Goal: Share content: Share content

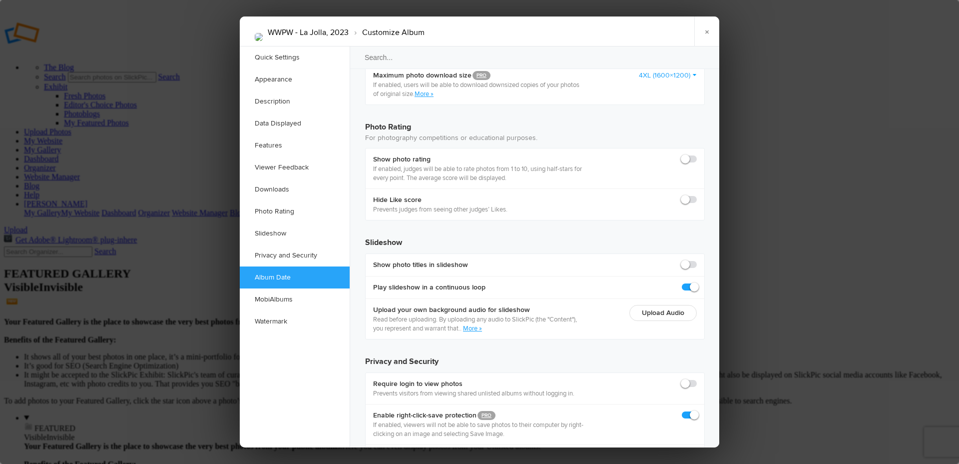
scroll to position [2202, 0]
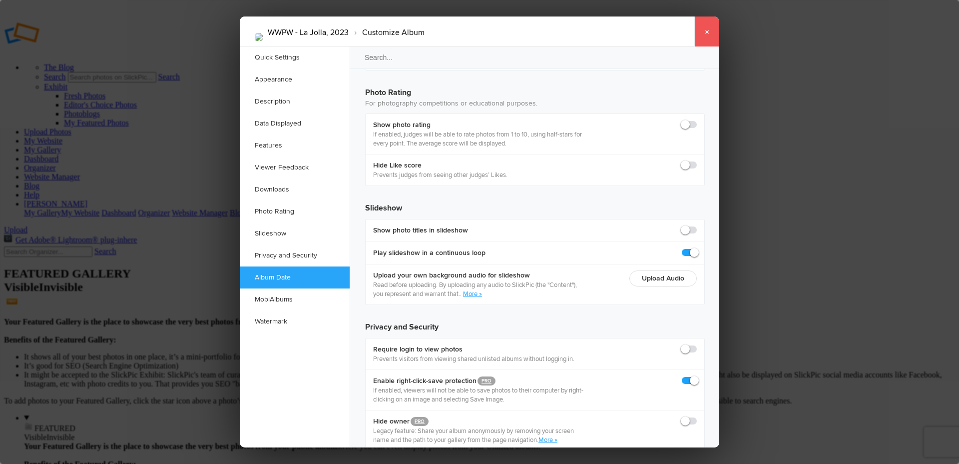
click at [707, 32] on link "×" at bounding box center [707, 31] width 25 height 30
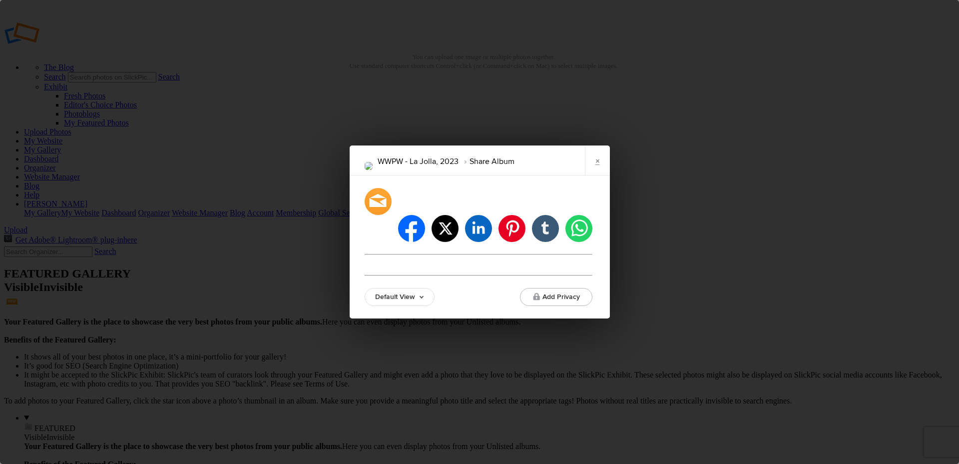
type input "https://cklarue.slickpic.com/go/wwpw-lajolla2023"
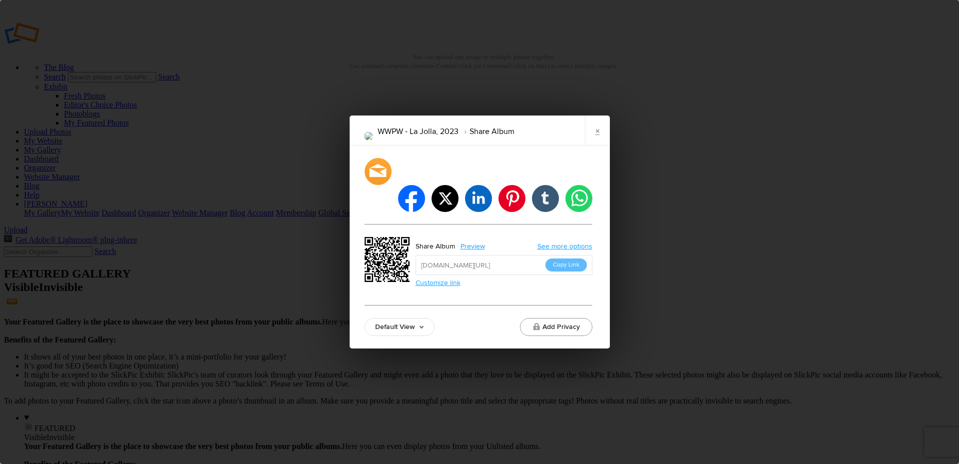
click at [550, 318] on button "Add Privacy" at bounding box center [556, 327] width 72 height 18
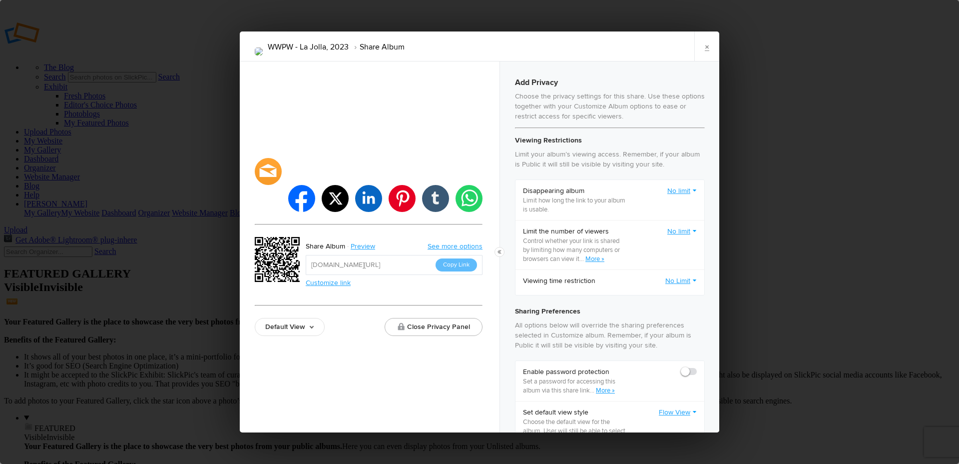
click at [682, 188] on link "No limit" at bounding box center [682, 191] width 29 height 10
click at [548, 203] on p "Limit how long the link to your album is usable." at bounding box center [575, 205] width 104 height 18
click at [666, 279] on link "No Limit" at bounding box center [681, 281] width 31 height 10
click at [642, 316] on link "Set to expire from now" at bounding box center [652, 318] width 90 height 16
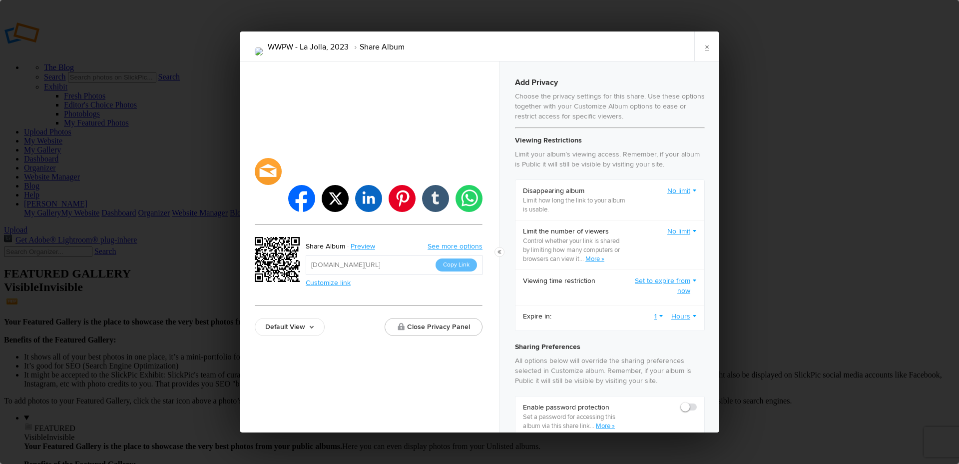
click at [678, 316] on link "Hours" at bounding box center [684, 316] width 25 height 10
click at [632, 366] on link "Days" at bounding box center [652, 370] width 90 height 16
click at [658, 315] on link "1" at bounding box center [662, 316] width 9 height 10
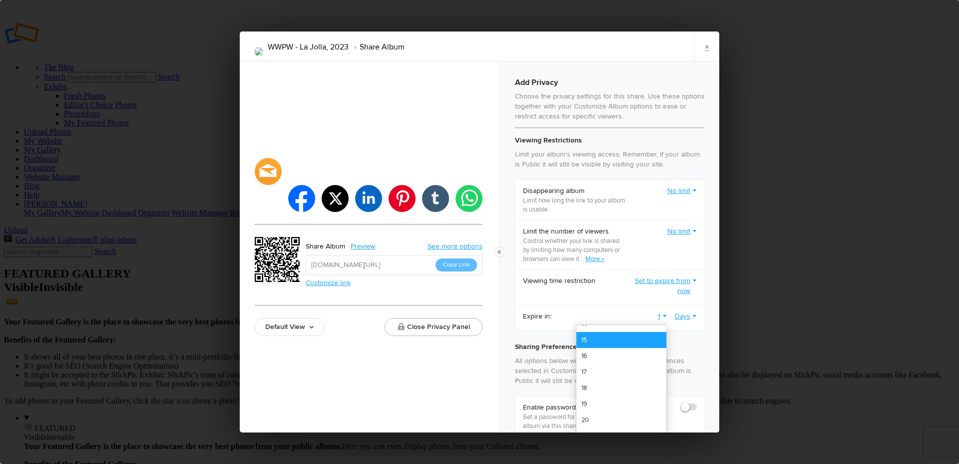
click at [585, 339] on link "15" at bounding box center [622, 340] width 90 height 16
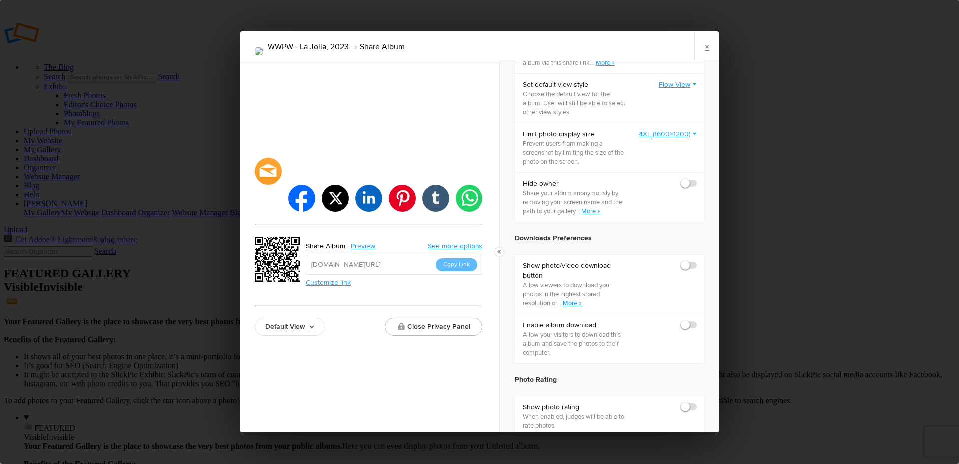
scroll to position [364, 0]
click at [697, 178] on span at bounding box center [697, 178] width 0 height 0
click at [697, 178] on input "checkbox" at bounding box center [697, 177] width 0 height 0
checkbox input "true"
click at [455, 258] on button "Copy Link" at bounding box center [456, 264] width 41 height 13
